Goal: Information Seeking & Learning: Learn about a topic

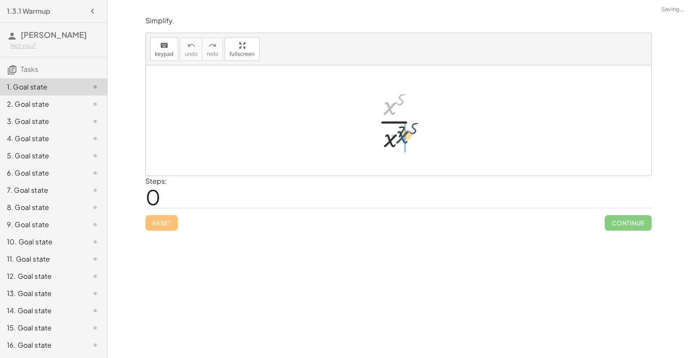
drag, startPoint x: 388, startPoint y: 111, endPoint x: 402, endPoint y: 142, distance: 34.7
click at [402, 142] on div at bounding box center [402, 120] width 56 height 66
click at [396, 138] on div at bounding box center [402, 120] width 84 height 66
click at [393, 134] on div at bounding box center [402, 120] width 78 height 66
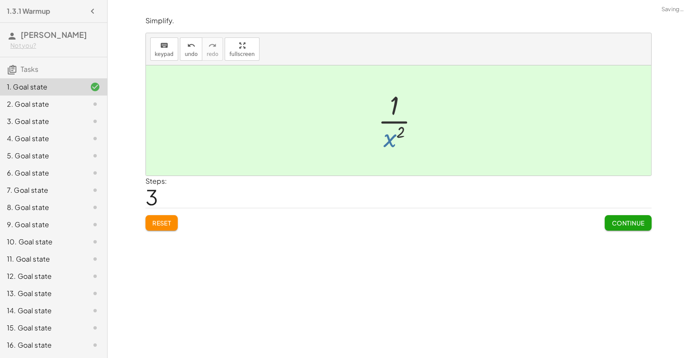
click at [395, 130] on div at bounding box center [402, 120] width 57 height 66
click at [612, 226] on button "Continue" at bounding box center [628, 222] width 46 height 15
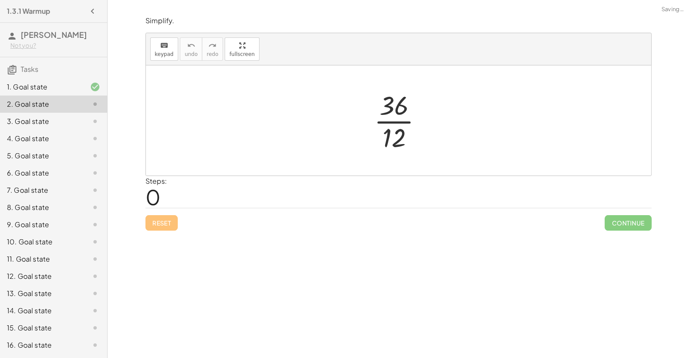
click at [394, 121] on div at bounding box center [402, 120] width 64 height 66
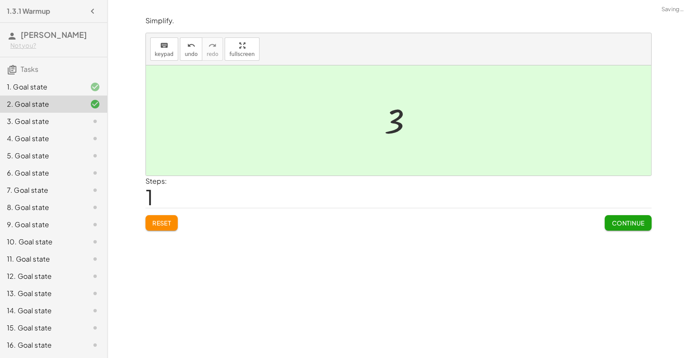
click at [605, 222] on button "Continue" at bounding box center [628, 222] width 46 height 15
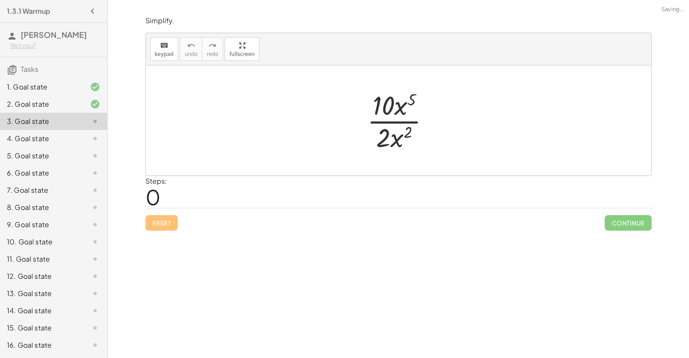
click at [410, 125] on div at bounding box center [402, 120] width 78 height 66
click at [400, 116] on div at bounding box center [402, 120] width 78 height 66
drag, startPoint x: 390, startPoint y: 102, endPoint x: 423, endPoint y: 133, distance: 45.1
click at [423, 133] on div at bounding box center [402, 120] width 78 height 66
drag, startPoint x: 392, startPoint y: 109, endPoint x: 425, endPoint y: 140, distance: 45.0
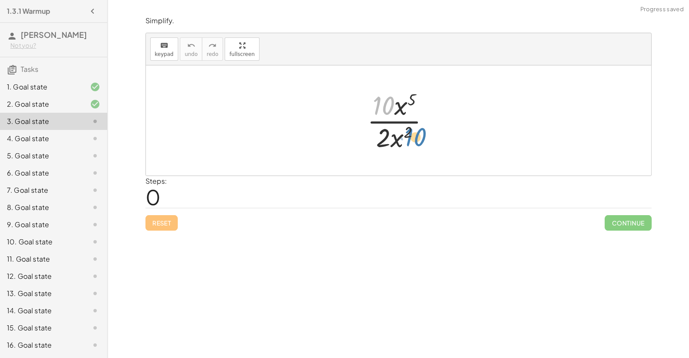
click at [425, 140] on div at bounding box center [402, 120] width 78 height 66
drag, startPoint x: 394, startPoint y: 100, endPoint x: 404, endPoint y: 107, distance: 12.4
click at [404, 107] on div at bounding box center [402, 120] width 78 height 66
drag, startPoint x: 401, startPoint y: 107, endPoint x: 407, endPoint y: 148, distance: 42.1
click at [400, 134] on div at bounding box center [402, 120] width 78 height 66
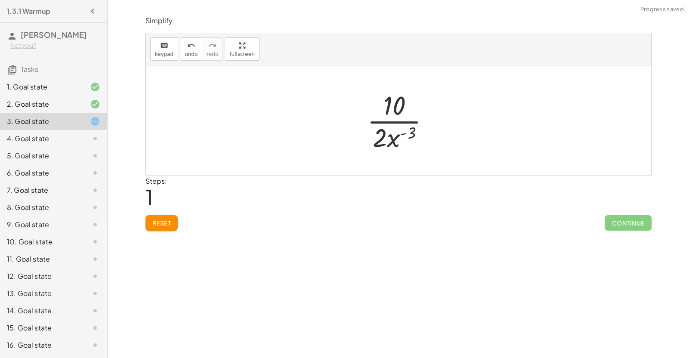
click at [405, 134] on div at bounding box center [402, 120] width 78 height 66
click at [404, 131] on div at bounding box center [402, 120] width 78 height 66
click at [390, 137] on div at bounding box center [402, 120] width 78 height 66
drag, startPoint x: 383, startPoint y: 142, endPoint x: 406, endPoint y: 118, distance: 33.2
click at [406, 118] on div at bounding box center [402, 120] width 78 height 66
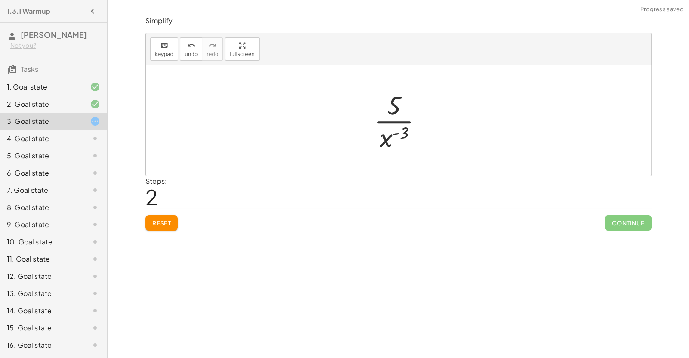
click at [398, 135] on div at bounding box center [402, 120] width 64 height 66
drag, startPoint x: 387, startPoint y: 139, endPoint x: 397, endPoint y: 111, distance: 30.1
click at [397, 111] on div at bounding box center [402, 120] width 64 height 66
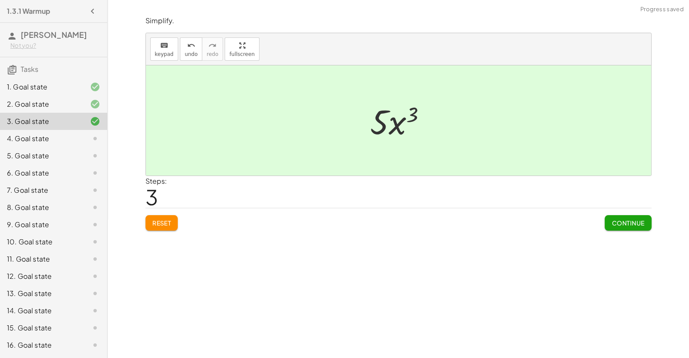
click at [404, 124] on div at bounding box center [402, 121] width 72 height 44
click at [627, 213] on div "Continue" at bounding box center [628, 219] width 46 height 22
click at [625, 220] on span "Continue" at bounding box center [627, 223] width 33 height 8
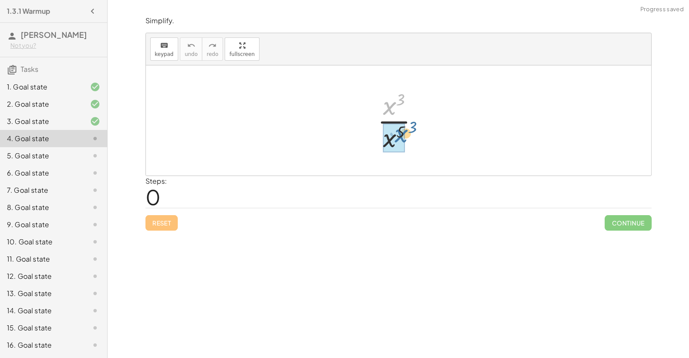
drag, startPoint x: 392, startPoint y: 105, endPoint x: 404, endPoint y: 132, distance: 28.9
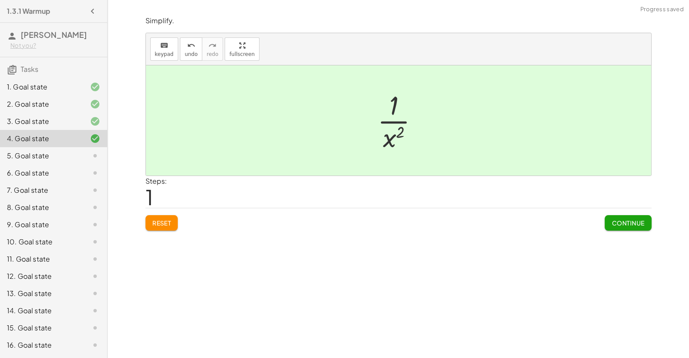
click at [398, 133] on div at bounding box center [401, 120] width 57 height 66
click at [609, 218] on button "Continue" at bounding box center [628, 222] width 46 height 15
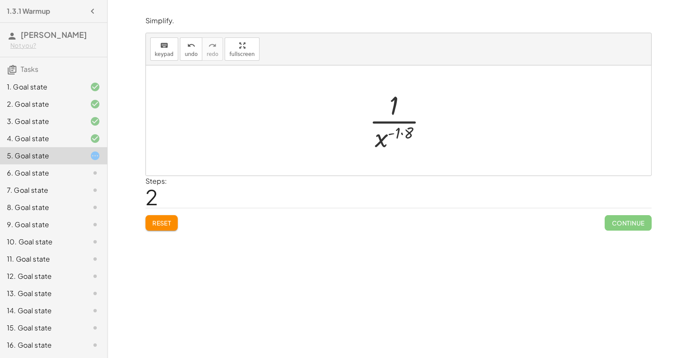
click at [401, 135] on div at bounding box center [402, 120] width 74 height 66
drag, startPoint x: 390, startPoint y: 137, endPoint x: 395, endPoint y: 96, distance: 40.8
click at [395, 96] on div at bounding box center [401, 120] width 65 height 66
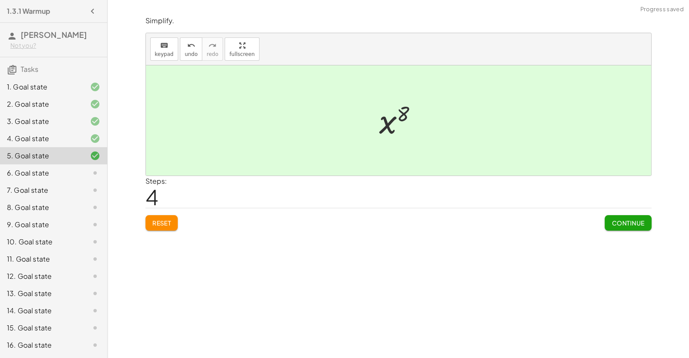
click at [623, 225] on span "Continue" at bounding box center [627, 223] width 33 height 8
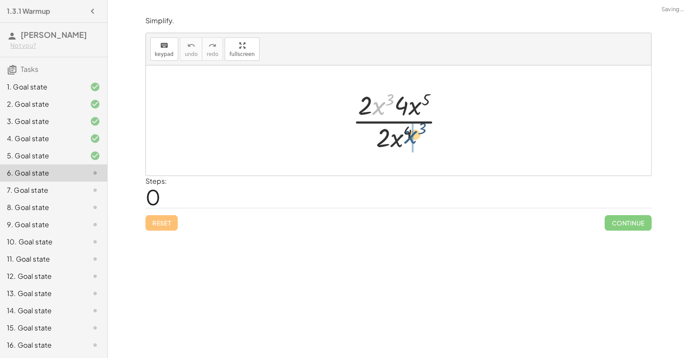
drag, startPoint x: 378, startPoint y: 106, endPoint x: 414, endPoint y: 140, distance: 49.0
click at [414, 140] on div at bounding box center [401, 120] width 107 height 66
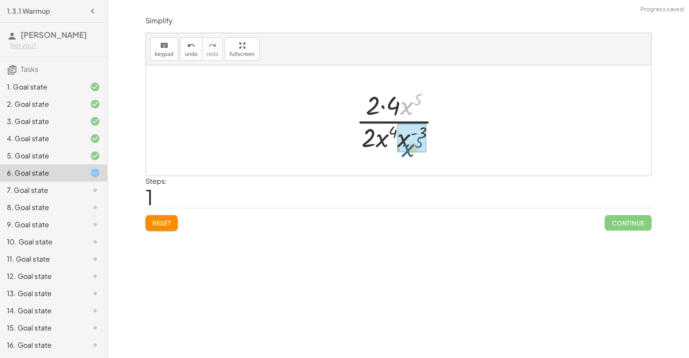
drag, startPoint x: 406, startPoint y: 108, endPoint x: 408, endPoint y: 151, distance: 43.1
click at [404, 140] on div at bounding box center [402, 120] width 101 height 66
click at [403, 132] on div at bounding box center [402, 120] width 95 height 66
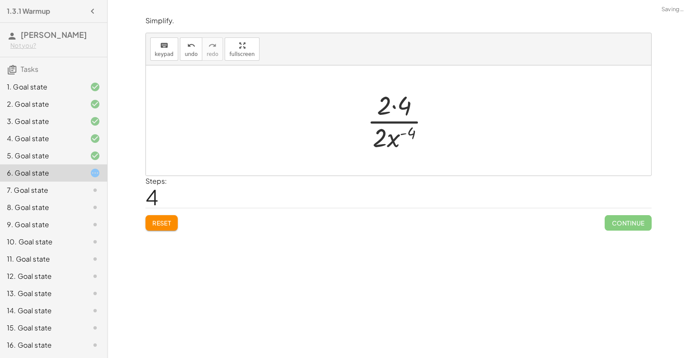
click at [395, 105] on div at bounding box center [402, 120] width 78 height 66
drag, startPoint x: 379, startPoint y: 138, endPoint x: 380, endPoint y: 109, distance: 29.3
click at [380, 109] on div at bounding box center [402, 120] width 78 height 66
drag, startPoint x: 375, startPoint y: 137, endPoint x: 403, endPoint y: 101, distance: 45.4
click at [403, 101] on div at bounding box center [402, 120] width 78 height 66
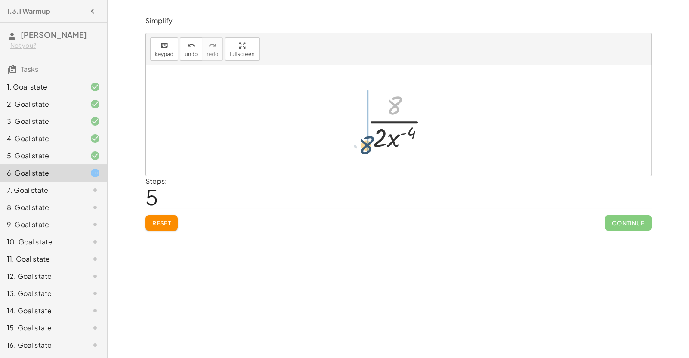
drag, startPoint x: 395, startPoint y: 104, endPoint x: 368, endPoint y: 142, distance: 47.5
click at [372, 124] on div at bounding box center [401, 120] width 107 height 66
click at [378, 123] on div at bounding box center [401, 120] width 107 height 66
drag, startPoint x: 383, startPoint y: 141, endPoint x: 406, endPoint y: 106, distance: 41.5
click at [406, 106] on div at bounding box center [402, 120] width 78 height 66
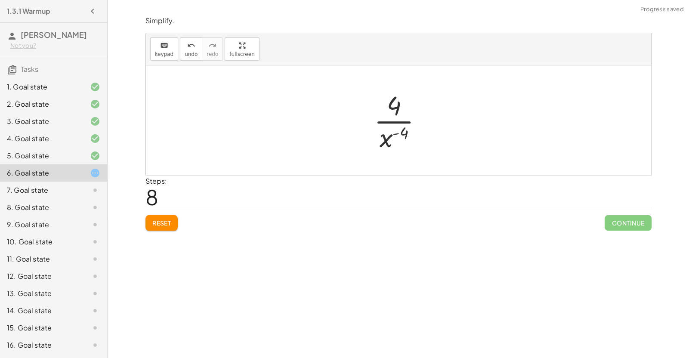
click at [397, 135] on div at bounding box center [402, 120] width 64 height 66
drag, startPoint x: 389, startPoint y: 138, endPoint x: 392, endPoint y: 99, distance: 38.4
click at [392, 99] on div at bounding box center [402, 120] width 64 height 66
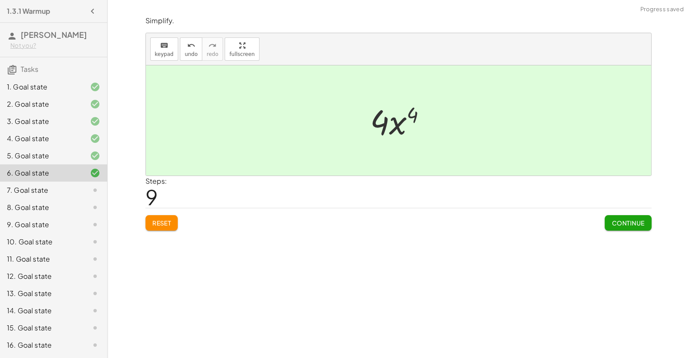
click at [633, 227] on button "Continue" at bounding box center [628, 222] width 46 height 15
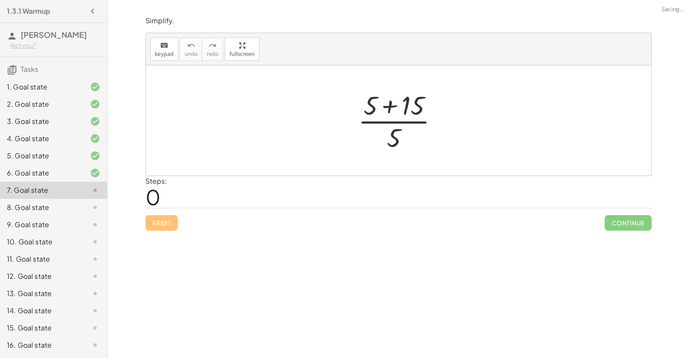
click at [396, 103] on div at bounding box center [401, 120] width 96 height 66
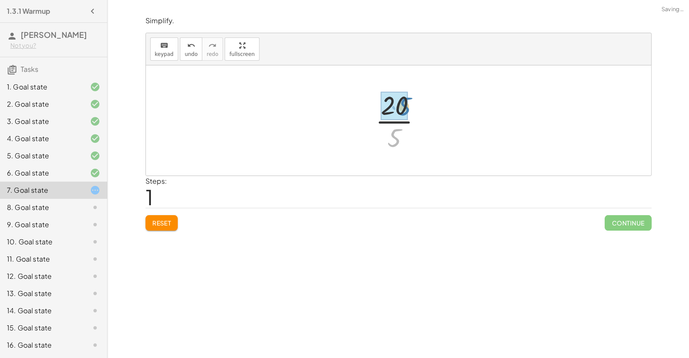
drag, startPoint x: 391, startPoint y: 140, endPoint x: 400, endPoint y: 108, distance: 33.2
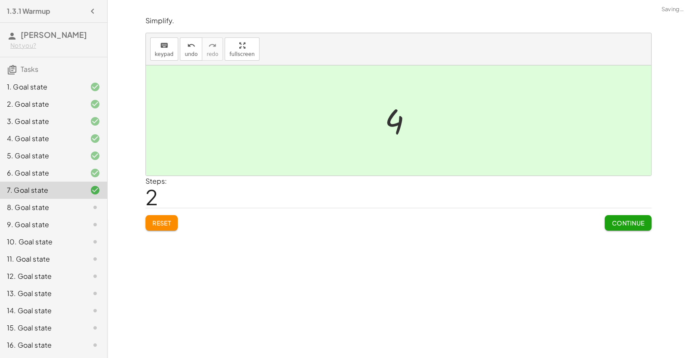
click at [625, 223] on span "Continue" at bounding box center [627, 223] width 33 height 8
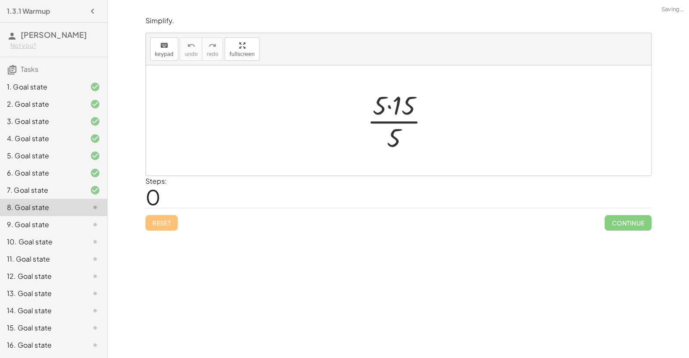
click at [387, 108] on div at bounding box center [401, 120] width 77 height 66
drag, startPoint x: 393, startPoint y: 137, endPoint x: 387, endPoint y: 99, distance: 38.3
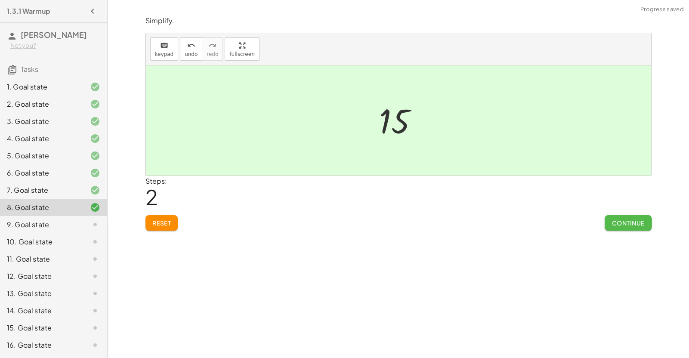
click at [622, 222] on span "Continue" at bounding box center [627, 223] width 33 height 8
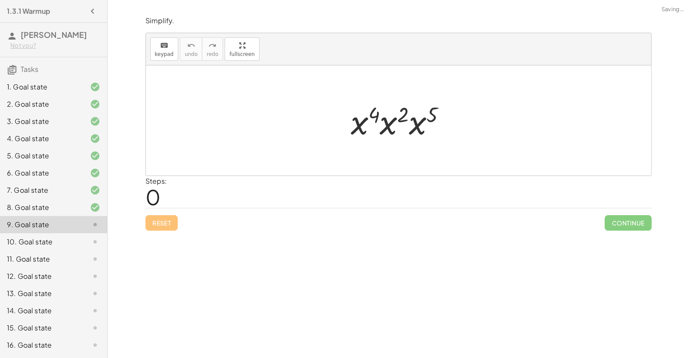
click at [371, 119] on div at bounding box center [401, 121] width 111 height 44
click at [389, 118] on div at bounding box center [401, 121] width 111 height 44
click at [389, 121] on div at bounding box center [402, 121] width 112 height 44
click at [397, 128] on div at bounding box center [402, 121] width 82 height 44
click at [397, 130] on div at bounding box center [401, 120] width 83 height 43
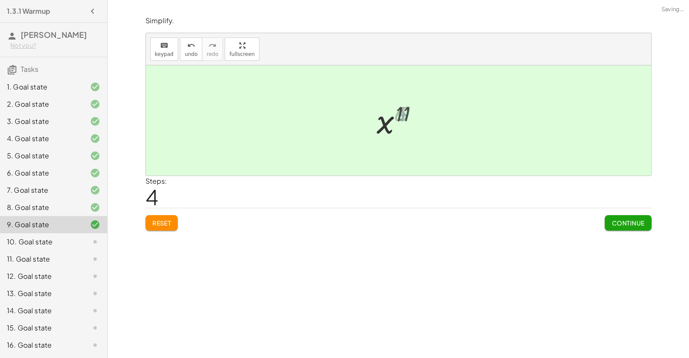
click at [395, 118] on div at bounding box center [402, 120] width 56 height 43
click at [615, 228] on button "Continue" at bounding box center [628, 222] width 46 height 15
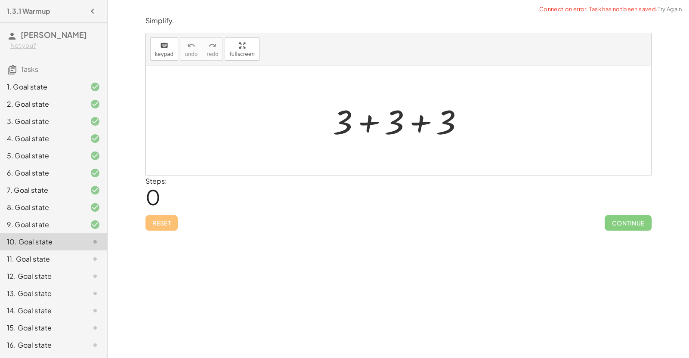
click at [370, 130] on div at bounding box center [401, 121] width 147 height 44
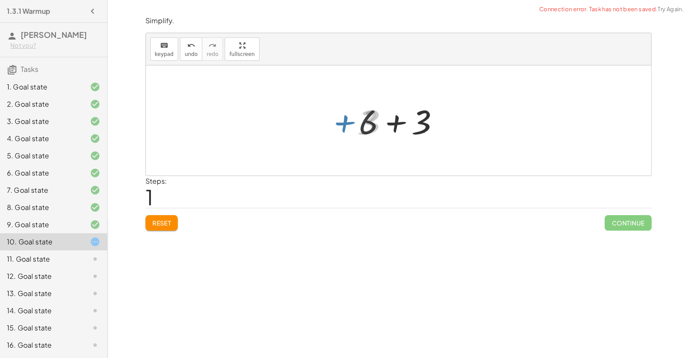
click at [401, 129] on div at bounding box center [402, 121] width 95 height 44
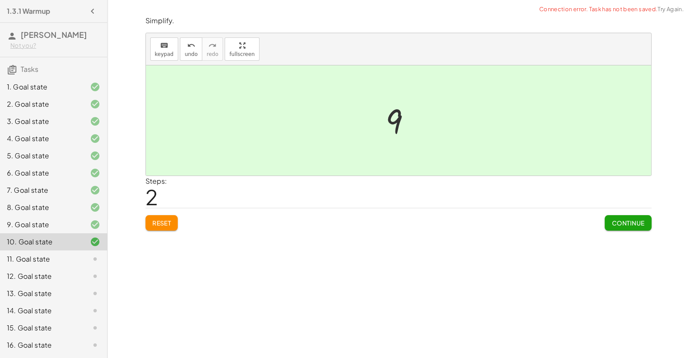
click at [618, 223] on span "Continue" at bounding box center [627, 223] width 33 height 8
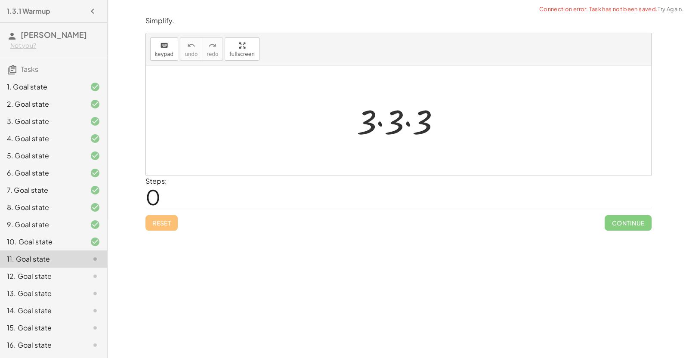
click at [402, 130] on div at bounding box center [401, 121] width 99 height 44
click at [402, 130] on div at bounding box center [401, 121] width 68 height 44
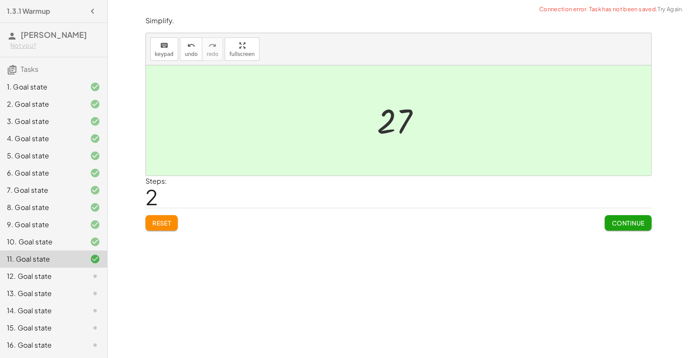
click at [611, 223] on span "Continue" at bounding box center [627, 223] width 33 height 8
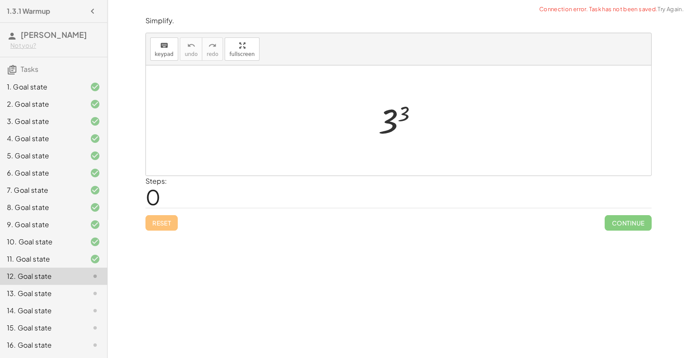
click at [405, 113] on div at bounding box center [401, 120] width 55 height 43
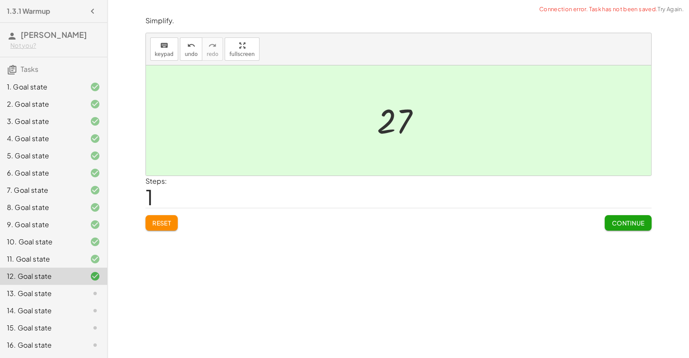
click at [614, 224] on span "Continue" at bounding box center [627, 223] width 33 height 8
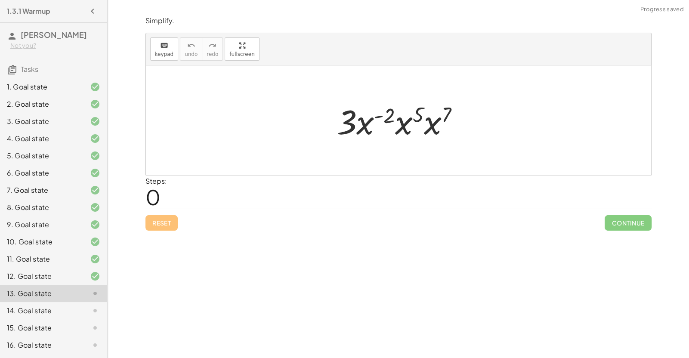
click at [408, 124] on div at bounding box center [402, 121] width 138 height 44
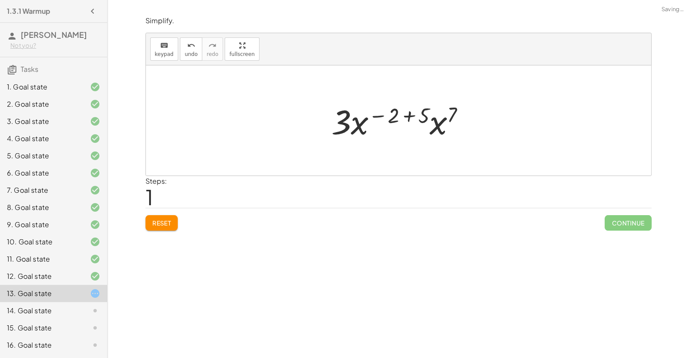
click at [429, 131] on div at bounding box center [401, 121] width 149 height 44
click at [407, 114] on div at bounding box center [401, 121] width 151 height 44
click at [407, 114] on div at bounding box center [402, 121] width 102 height 44
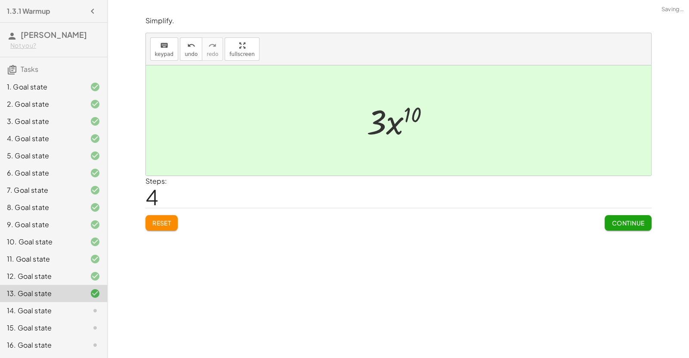
click at [392, 128] on div at bounding box center [401, 121] width 78 height 44
click at [619, 218] on button "Continue" at bounding box center [628, 222] width 46 height 15
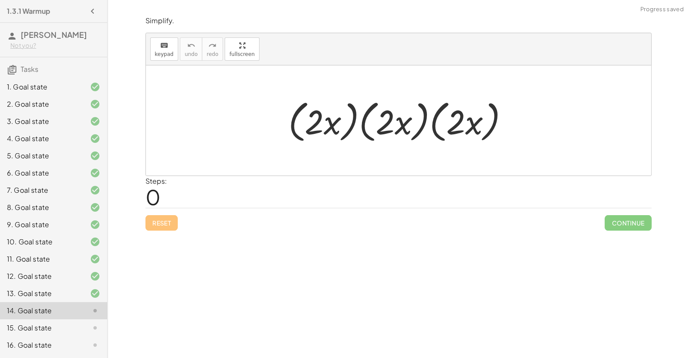
click at [398, 117] on div at bounding box center [402, 120] width 236 height 49
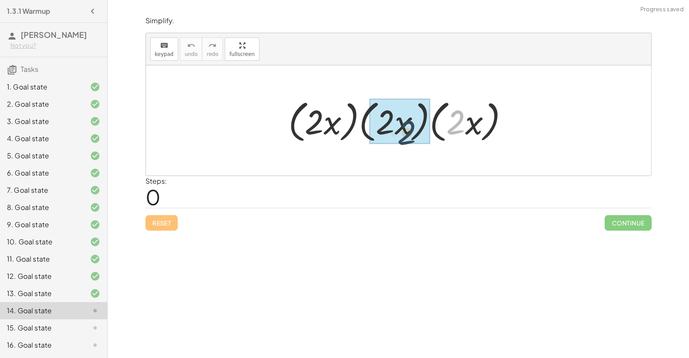
drag, startPoint x: 458, startPoint y: 126, endPoint x: 408, endPoint y: 133, distance: 50.8
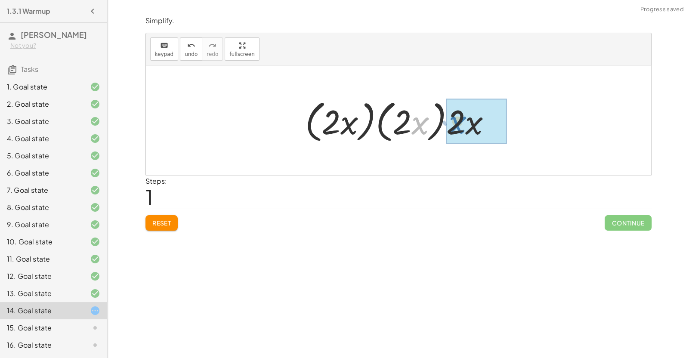
drag, startPoint x: 417, startPoint y: 127, endPoint x: 457, endPoint y: 127, distance: 40.5
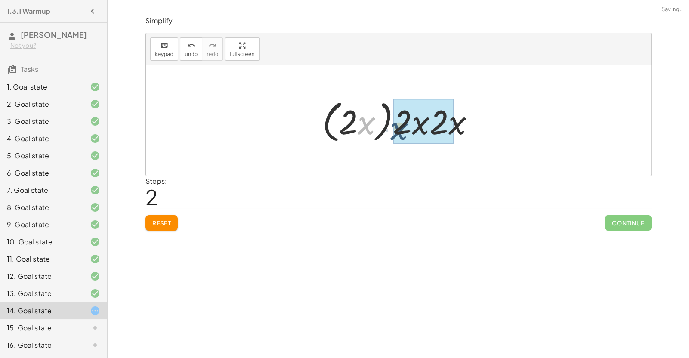
drag, startPoint x: 369, startPoint y: 127, endPoint x: 402, endPoint y: 133, distance: 33.7
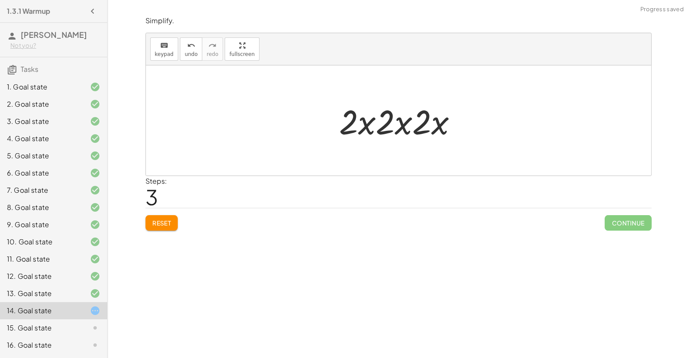
click at [346, 124] on div at bounding box center [401, 121] width 133 height 44
click at [401, 126] on div at bounding box center [401, 121] width 133 height 44
drag, startPoint x: 437, startPoint y: 124, endPoint x: 389, endPoint y: 128, distance: 48.7
click at [389, 128] on div at bounding box center [401, 121] width 133 height 44
click at [408, 128] on div at bounding box center [401, 121] width 127 height 44
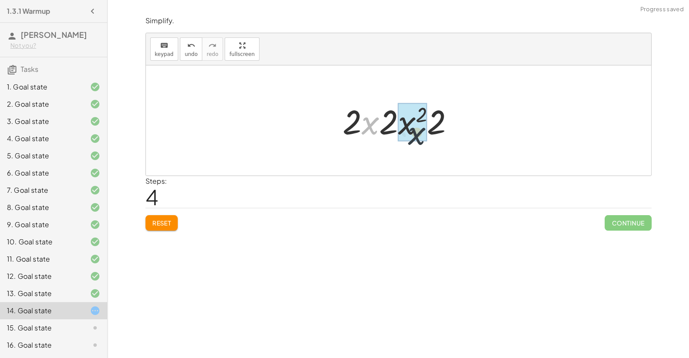
drag, startPoint x: 371, startPoint y: 128, endPoint x: 416, endPoint y: 131, distance: 45.7
click at [374, 124] on div at bounding box center [402, 121] width 118 height 44
drag, startPoint x: 393, startPoint y: 123, endPoint x: 441, endPoint y: 124, distance: 48.2
click at [441, 124] on div at bounding box center [401, 121] width 91 height 44
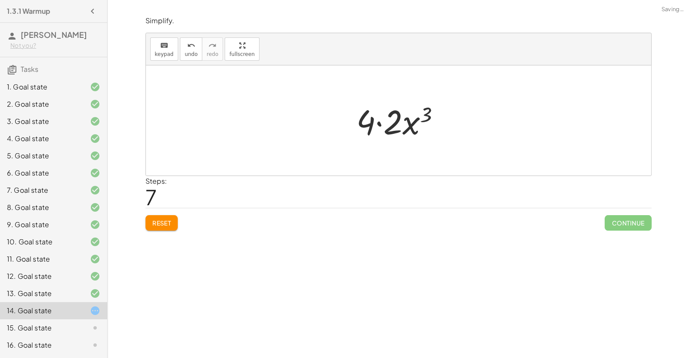
click at [395, 124] on div at bounding box center [401, 121] width 99 height 44
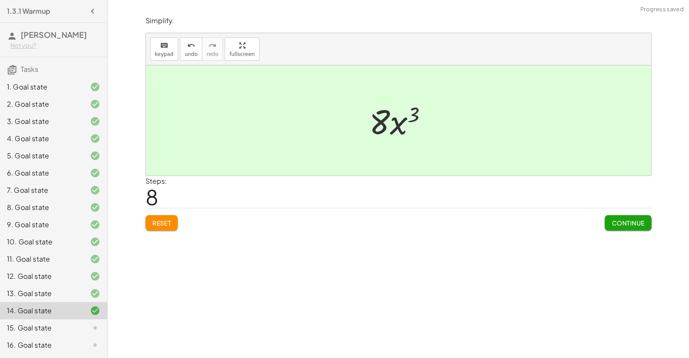
click at [615, 226] on span "Continue" at bounding box center [627, 223] width 33 height 8
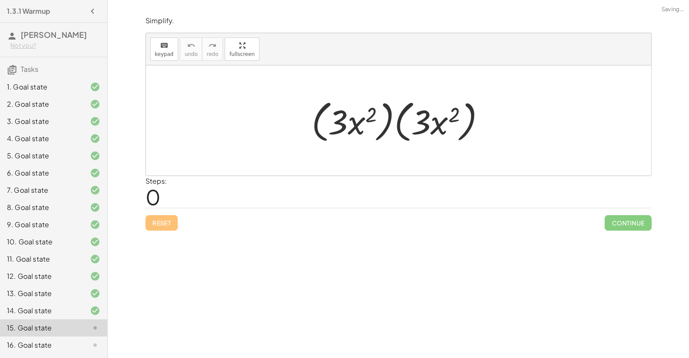
click at [433, 124] on div at bounding box center [401, 120] width 189 height 49
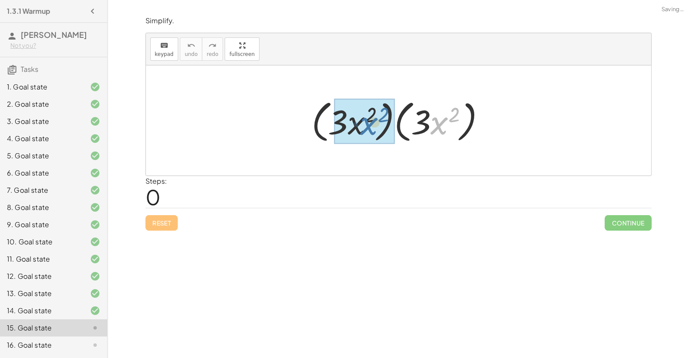
drag, startPoint x: 441, startPoint y: 129, endPoint x: 370, endPoint y: 128, distance: 71.4
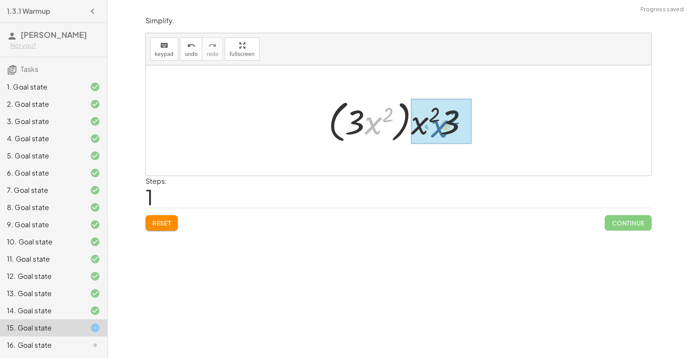
drag, startPoint x: 374, startPoint y: 127, endPoint x: 433, endPoint y: 130, distance: 58.6
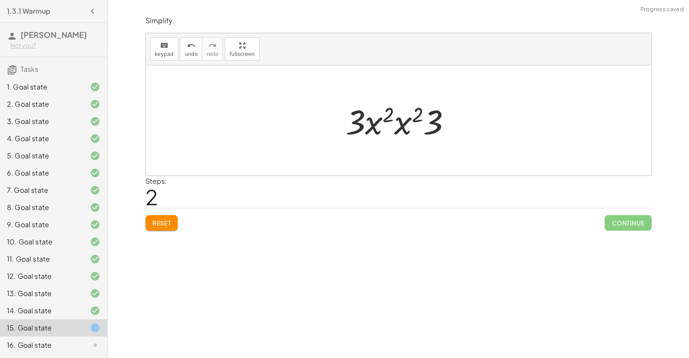
click at [389, 122] on div at bounding box center [401, 121] width 121 height 44
click at [398, 127] on div at bounding box center [401, 121] width 121 height 44
click at [395, 118] on div at bounding box center [401, 121] width 123 height 44
drag, startPoint x: 382, startPoint y: 125, endPoint x: 433, endPoint y: 127, distance: 51.3
click at [433, 127] on div at bounding box center [402, 121] width 92 height 44
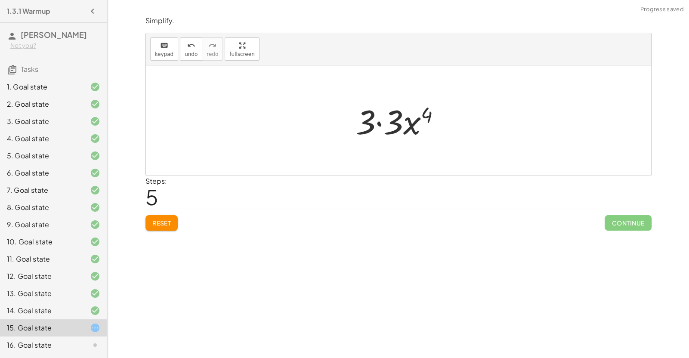
click at [393, 123] on div at bounding box center [402, 121] width 100 height 44
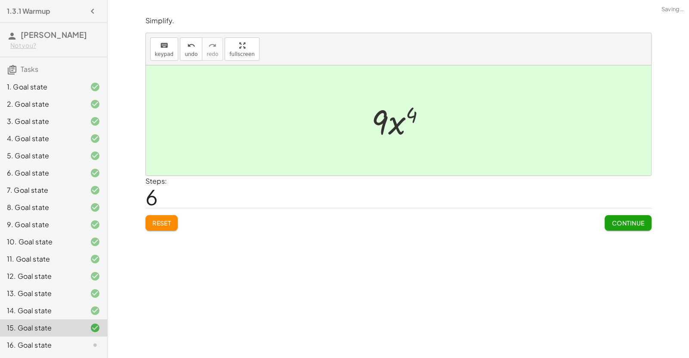
click at [618, 219] on span "Continue" at bounding box center [627, 223] width 33 height 8
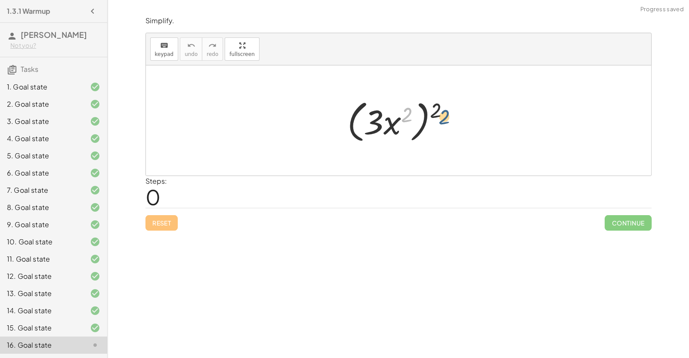
drag, startPoint x: 405, startPoint y: 115, endPoint x: 444, endPoint y: 112, distance: 38.9
click at [444, 112] on div at bounding box center [402, 120] width 118 height 49
drag, startPoint x: 389, startPoint y: 130, endPoint x: 440, endPoint y: 131, distance: 50.4
click at [440, 131] on div at bounding box center [402, 120] width 118 height 49
drag, startPoint x: 389, startPoint y: 126, endPoint x: 454, endPoint y: 118, distance: 64.5
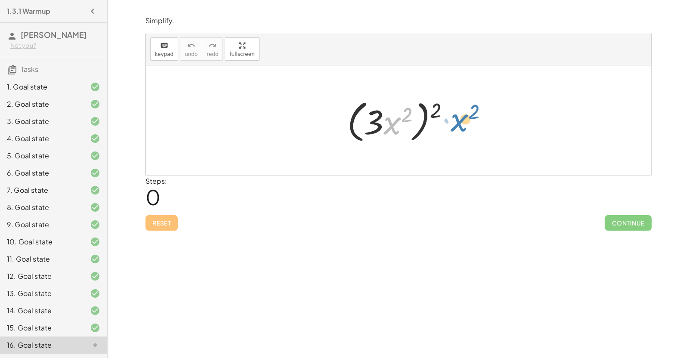
click at [454, 118] on div at bounding box center [402, 120] width 118 height 49
drag, startPoint x: 372, startPoint y: 120, endPoint x: 332, endPoint y: 111, distance: 40.8
click at [354, 124] on div at bounding box center [402, 120] width 118 height 49
click at [348, 119] on div at bounding box center [402, 120] width 118 height 49
click at [423, 114] on div at bounding box center [402, 120] width 118 height 49
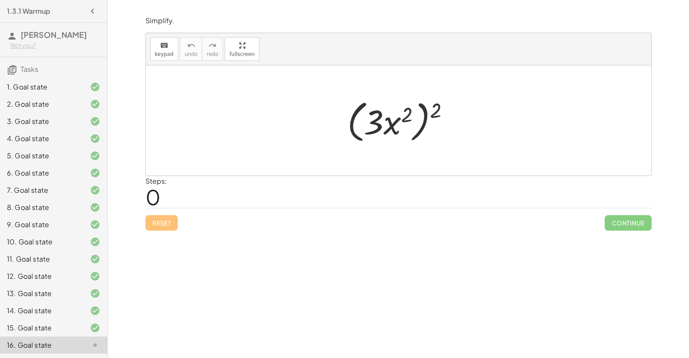
click at [433, 114] on div at bounding box center [402, 120] width 118 height 49
drag, startPoint x: 398, startPoint y: 112, endPoint x: 444, endPoint y: 100, distance: 46.7
click at [444, 100] on div at bounding box center [402, 120] width 118 height 49
drag, startPoint x: 391, startPoint y: 127, endPoint x: 454, endPoint y: 131, distance: 63.0
click at [454, 131] on div at bounding box center [402, 120] width 118 height 49
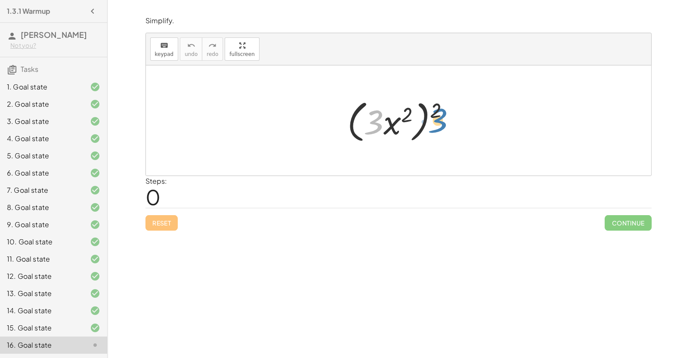
drag, startPoint x: 370, startPoint y: 124, endPoint x: 433, endPoint y: 122, distance: 63.3
click at [433, 122] on div at bounding box center [402, 120] width 118 height 49
drag, startPoint x: 375, startPoint y: 123, endPoint x: 407, endPoint y: 121, distance: 31.9
click at [407, 121] on div at bounding box center [402, 120] width 118 height 49
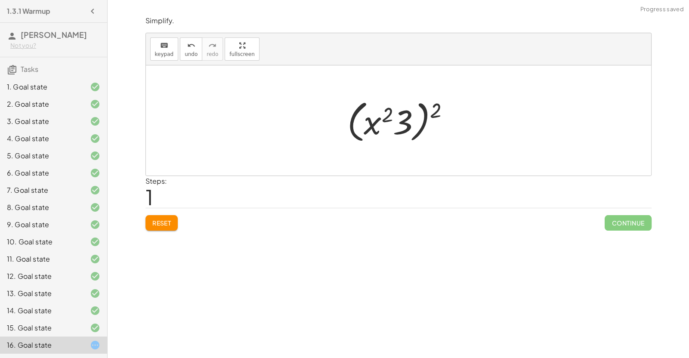
click at [379, 117] on div at bounding box center [402, 120] width 118 height 49
drag, startPoint x: 390, startPoint y: 114, endPoint x: 437, endPoint y: 107, distance: 47.3
click at [437, 107] on div at bounding box center [402, 120] width 118 height 49
drag, startPoint x: 403, startPoint y: 121, endPoint x: 448, endPoint y: 119, distance: 44.8
click at [448, 119] on div at bounding box center [402, 120] width 118 height 49
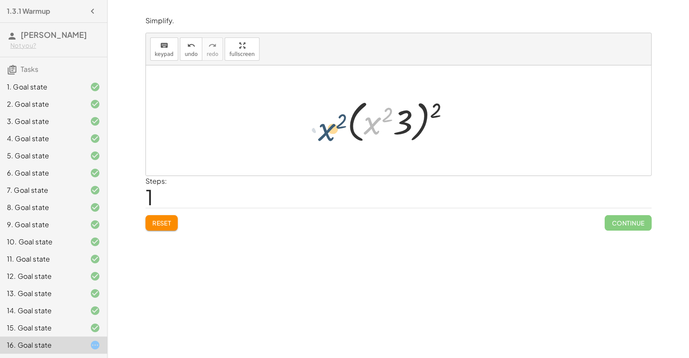
drag, startPoint x: 376, startPoint y: 130, endPoint x: 324, endPoint y: 133, distance: 52.2
click at [324, 133] on div "( · 3 · x 2 ) 2 · x 2 ( · 3 · x 2 ) 2" at bounding box center [398, 120] width 505 height 110
click at [352, 126] on div at bounding box center [402, 120] width 118 height 49
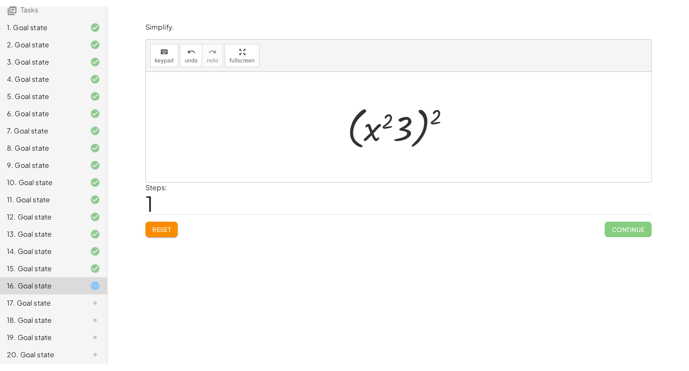
scroll to position [71, 0]
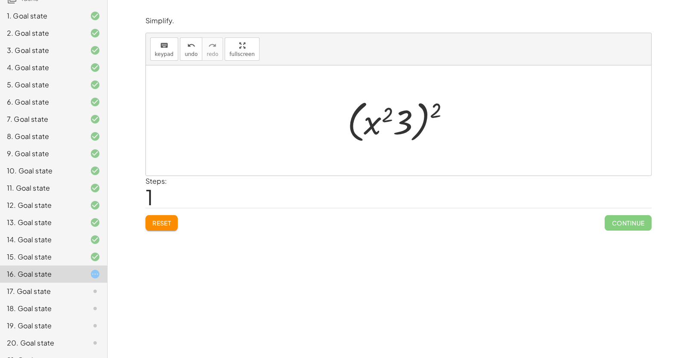
click at [35, 294] on div "17. Goal state" at bounding box center [41, 291] width 69 height 10
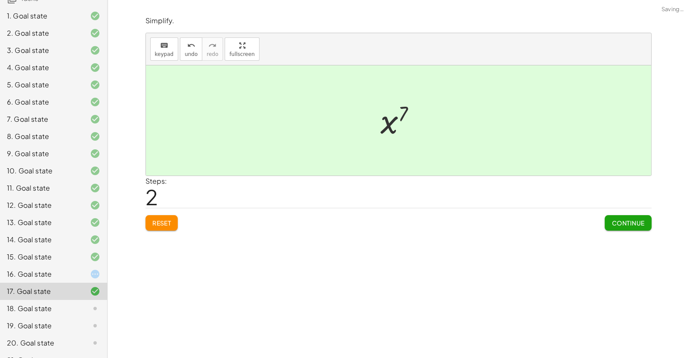
click at [637, 219] on span "Continue" at bounding box center [627, 223] width 33 height 8
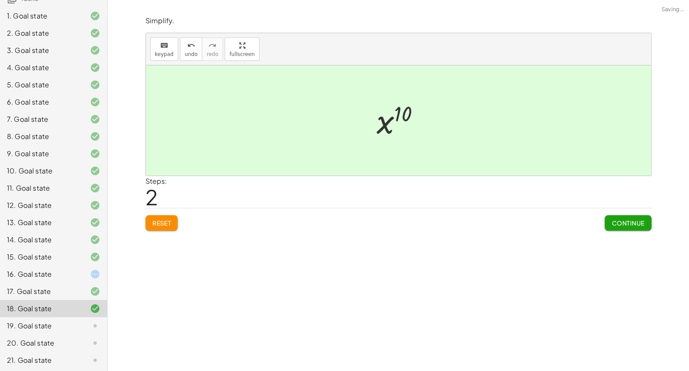
click at [637, 222] on span "Continue" at bounding box center [627, 223] width 33 height 8
click at [47, 275] on div "16. Goal state" at bounding box center [41, 274] width 69 height 10
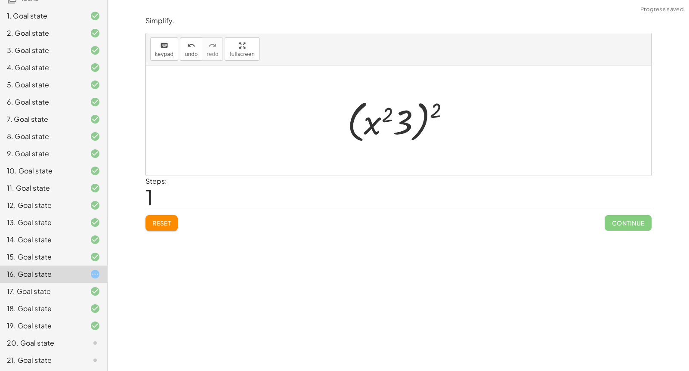
scroll to position [72, 0]
click at [27, 335] on div "20. Goal state" at bounding box center [53, 341] width 107 height 17
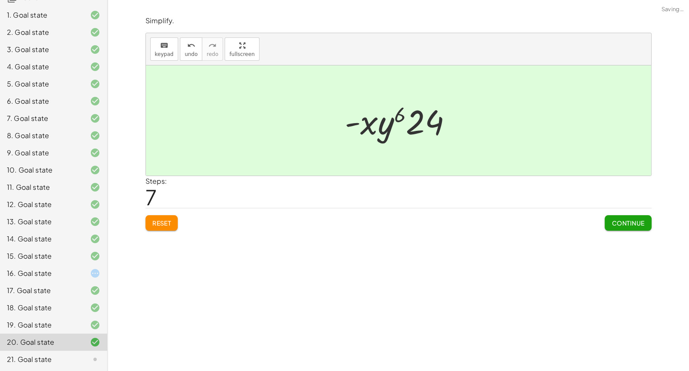
click at [644, 226] on button "Continue" at bounding box center [628, 222] width 46 height 15
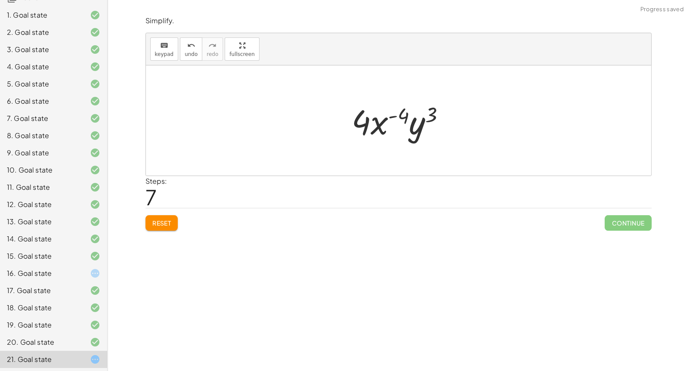
click at [421, 144] on div "· 8 · x 2 · y 7 · 2 · x 6 · y 4 · 8 · x 2 · 2 · x 6 · y ( + 4 − 7 ) · 8 · x 2 ·…" at bounding box center [399, 120] width 120 height 49
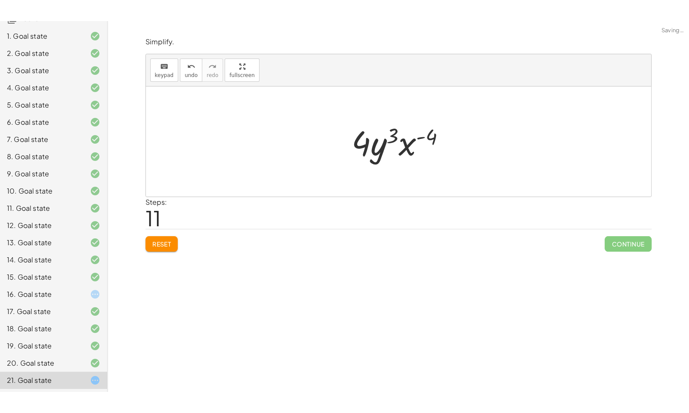
scroll to position [30, 0]
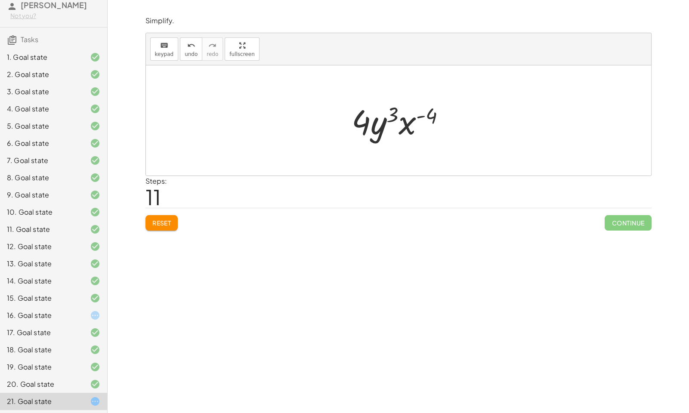
click at [160, 219] on span "Reset" at bounding box center [161, 223] width 19 height 8
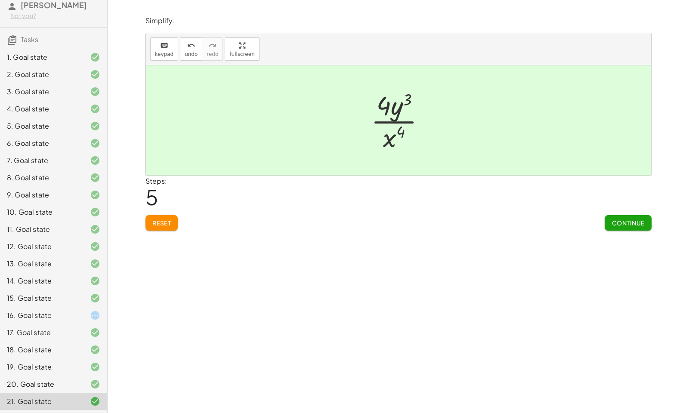
click at [82, 316] on div at bounding box center [88, 315] width 24 height 10
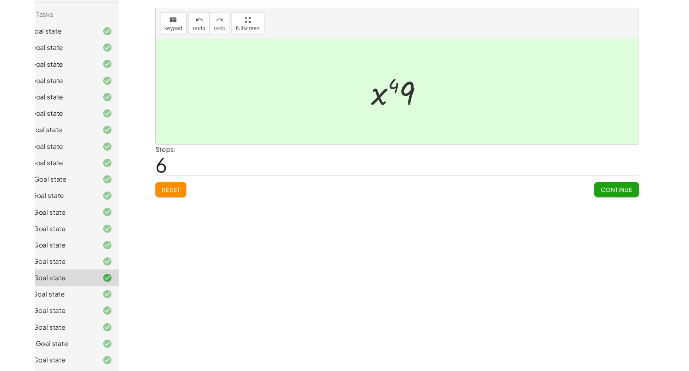
scroll to position [0, 0]
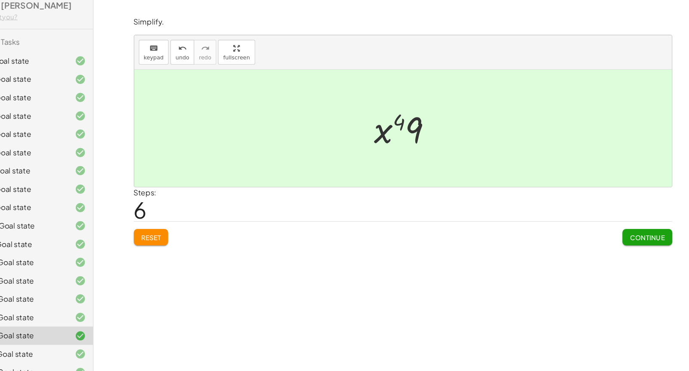
click at [41, 335] on div "17. Goal state" at bounding box center [41, 332] width 69 height 10
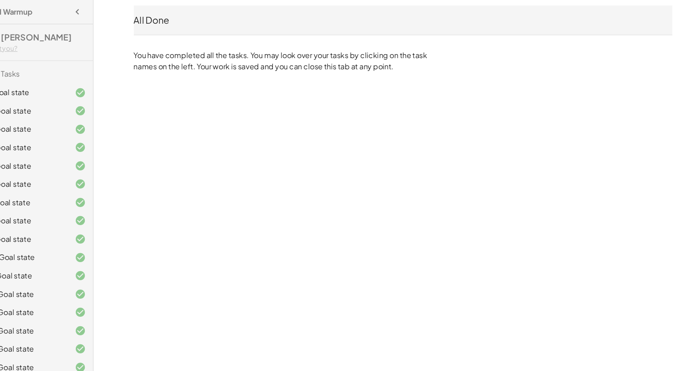
click at [567, 57] on div "All Done You have completed all the tasks. You may look over your tasks by clic…" at bounding box center [398, 36] width 516 height 73
